Goal: Communication & Community: Answer question/provide support

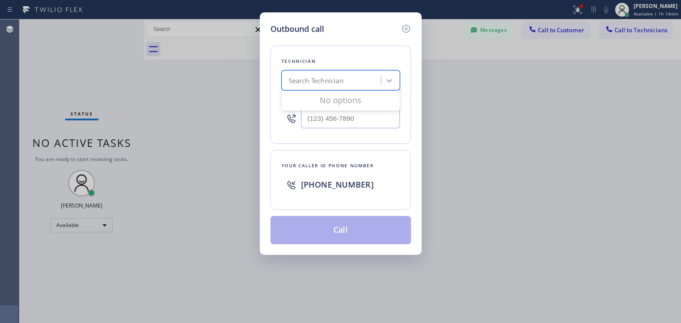
click at [356, 76] on div "Search Technician" at bounding box center [332, 81] width 97 height 16
type input "l"
type input "[PERSON_NAME]"
click at [360, 101] on div "[PERSON_NAME]" at bounding box center [340, 99] width 118 height 16
type input "[PHONE_NUMBER]"
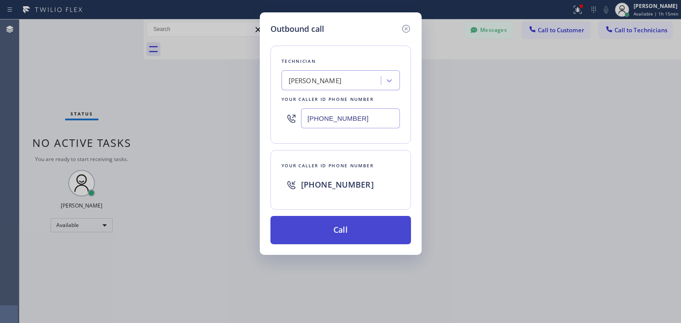
click at [392, 217] on button "Call" at bounding box center [340, 230] width 140 height 28
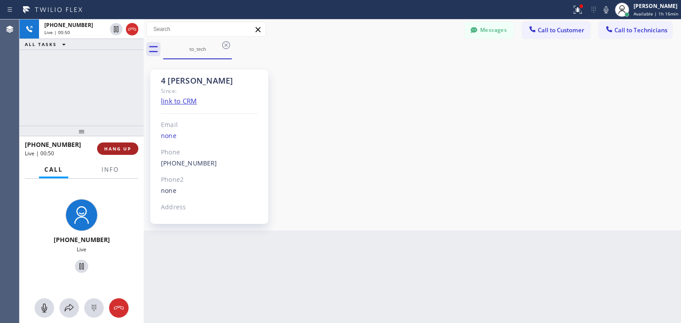
click at [127, 149] on span "HANG UP" at bounding box center [117, 149] width 27 height 6
click at [418, 311] on div "[PHONE_NUMBER] Live | 00:51 ALL TASKS ALL TASKS ACTIVE TASKS TASKS IN WRAP UP […" at bounding box center [349, 171] width 661 height 304
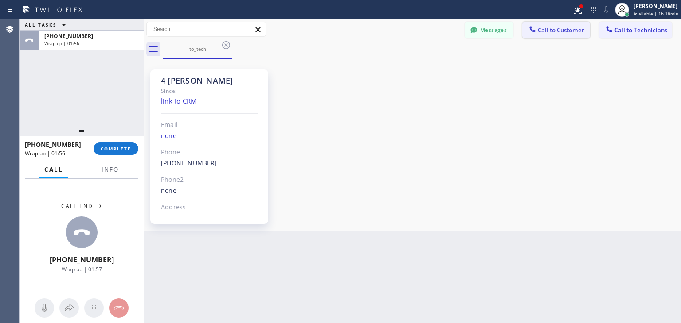
click at [583, 30] on span "Call to Customer" at bounding box center [560, 30] width 47 height 8
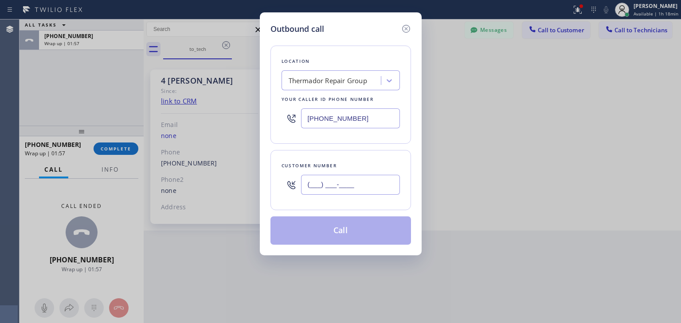
paste input "847) 810-9194"
click at [338, 181] on input "[PHONE_NUMBER]" at bounding box center [350, 185] width 99 height 20
type input "[PHONE_NUMBER]"
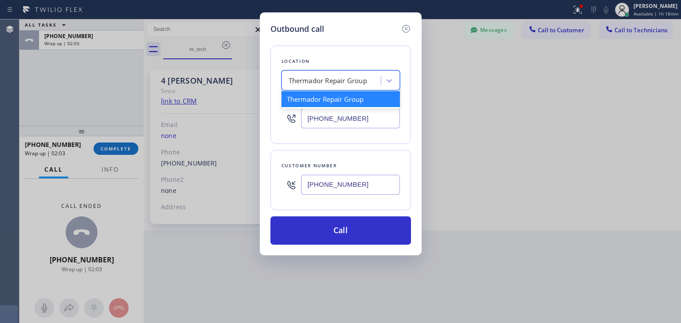
click at [371, 84] on div "Thermador Repair Group" at bounding box center [332, 81] width 97 height 16
paste input "Viking Repair Pro"
type input "Viking Repair Pro"
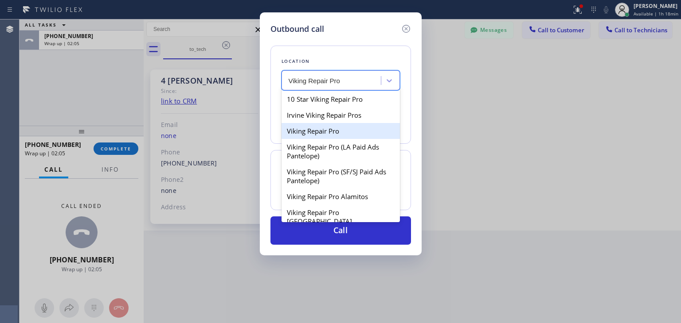
click at [354, 135] on div "Viking Repair Pro" at bounding box center [340, 131] width 118 height 16
type input "[PHONE_NUMBER]"
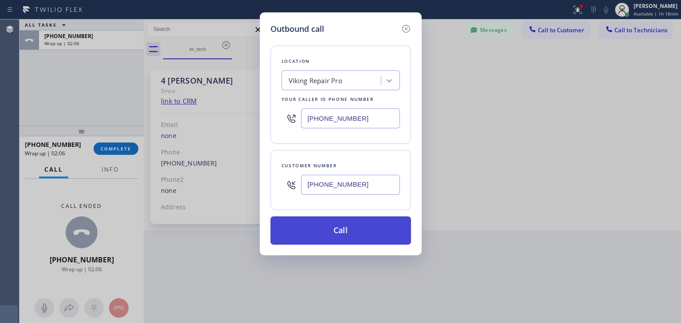
click at [381, 229] on button "Call" at bounding box center [340, 231] width 140 height 28
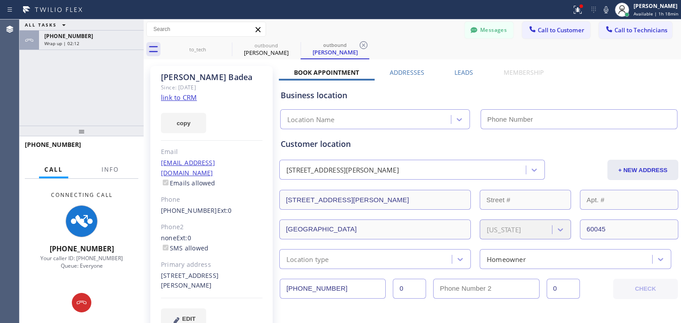
type input "[PHONE_NUMBER]"
